Goal: Transaction & Acquisition: Book appointment/travel/reservation

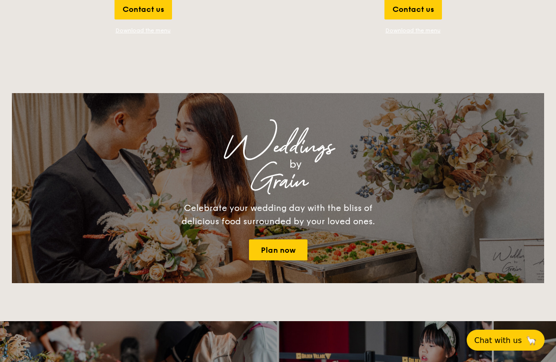
scroll to position [2215, 0]
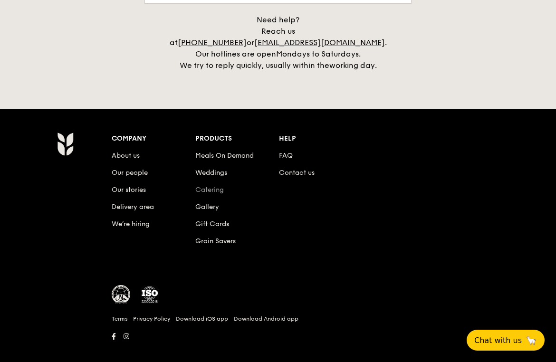
click at [209, 186] on link "Catering" at bounding box center [209, 190] width 29 height 8
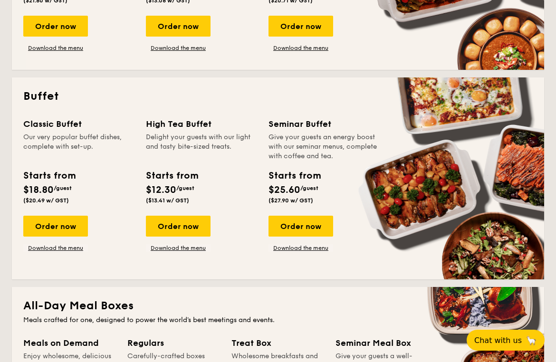
scroll to position [378, 0]
